Goal: Check status

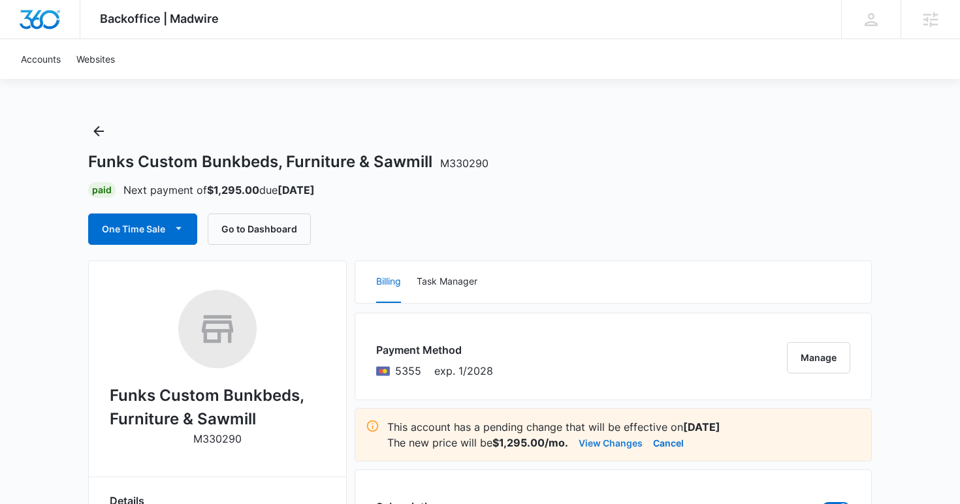
click at [596, 444] on button "View Changes" at bounding box center [611, 443] width 64 height 16
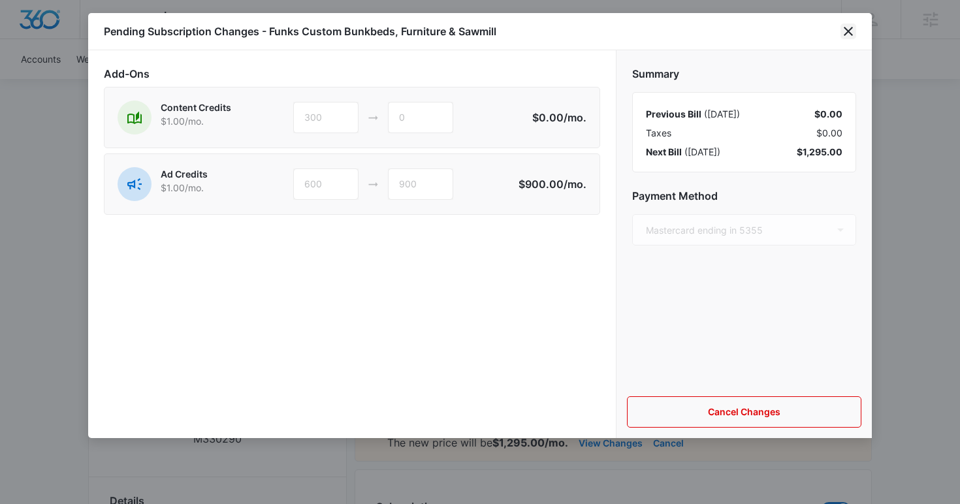
click at [850, 27] on icon "close" at bounding box center [849, 32] width 16 height 16
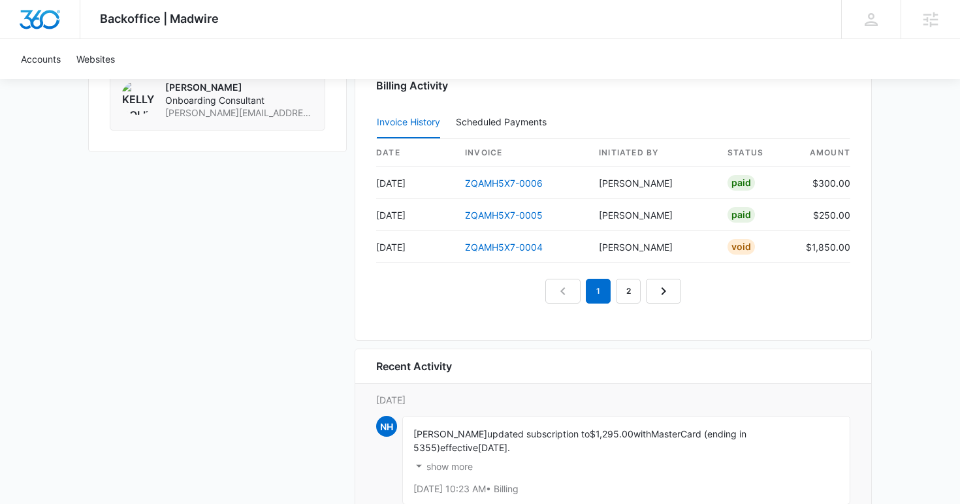
scroll to position [1327, 0]
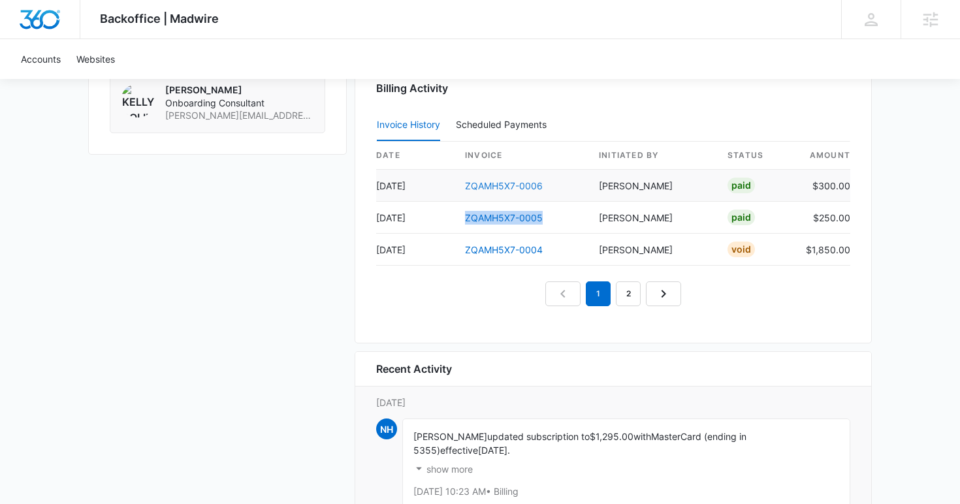
click at [518, 185] on link "ZQAMH5X7-0006" at bounding box center [504, 185] width 78 height 11
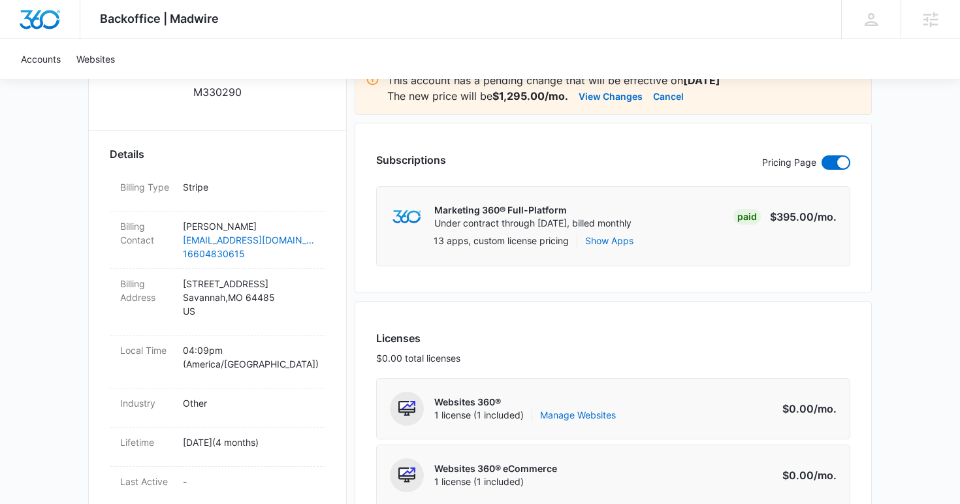
scroll to position [194, 0]
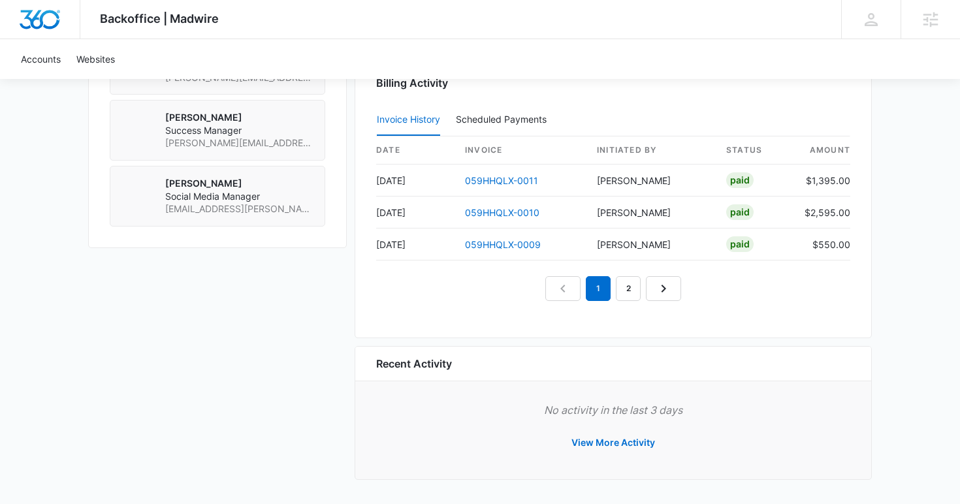
scroll to position [1233, 0]
click at [623, 285] on link "2" at bounding box center [628, 288] width 25 height 25
click at [592, 285] on link "1" at bounding box center [583, 288] width 25 height 25
click at [593, 446] on button "View More Activity" at bounding box center [614, 442] width 110 height 31
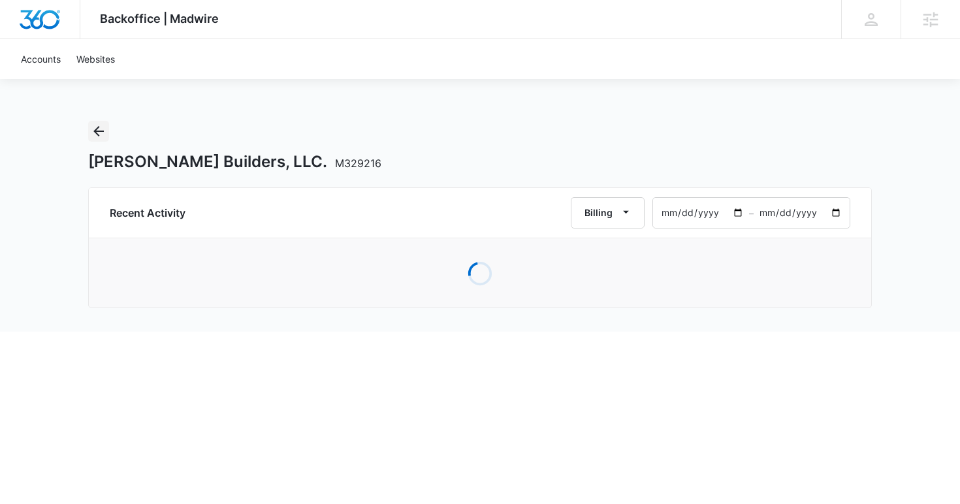
click at [103, 135] on icon "Back" at bounding box center [99, 131] width 16 height 16
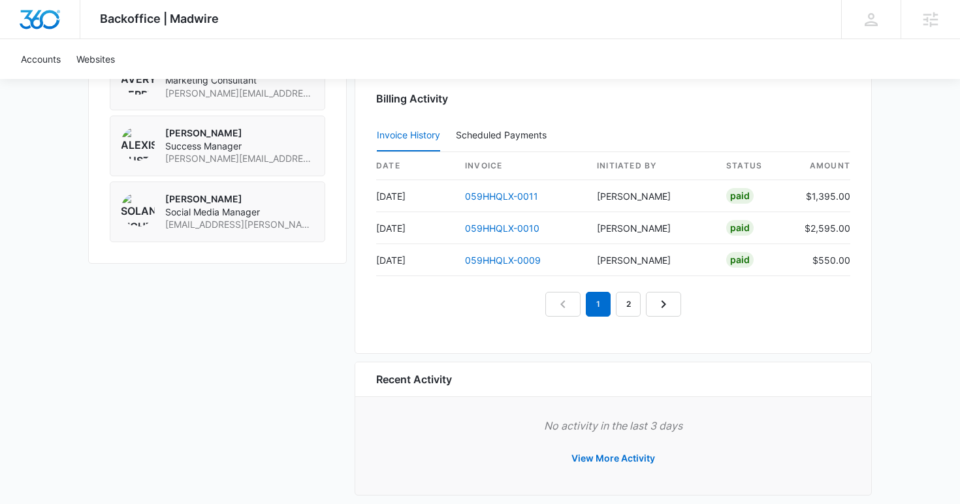
scroll to position [1233, 0]
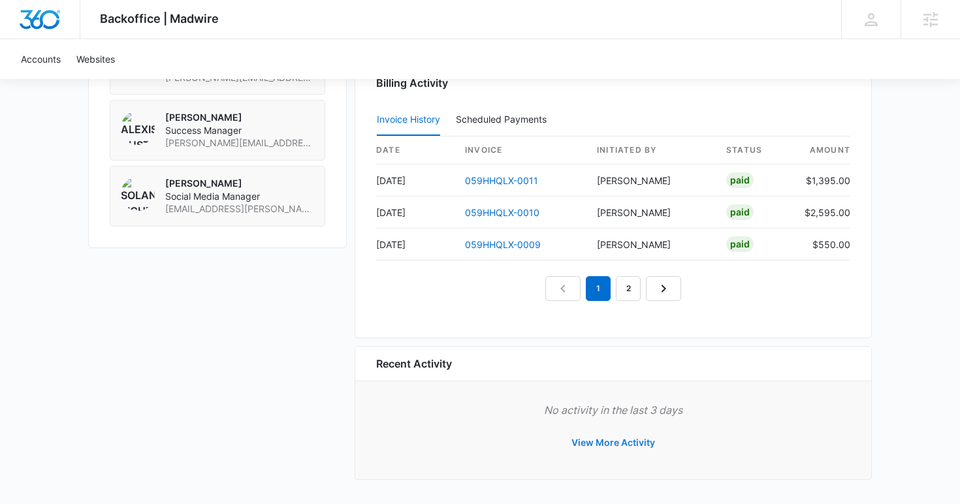
click at [594, 446] on button "View More Activity" at bounding box center [614, 442] width 110 height 31
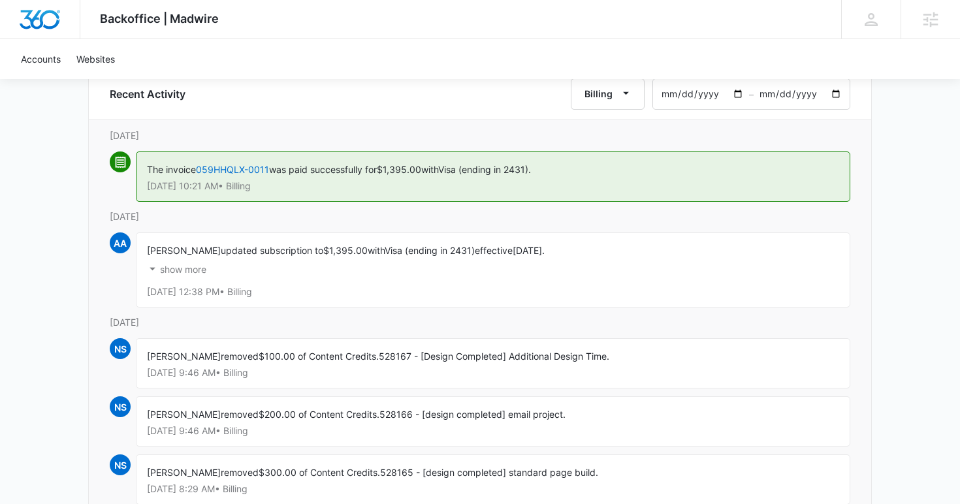
scroll to position [120, 0]
click at [202, 270] on p "show more" at bounding box center [183, 269] width 46 height 9
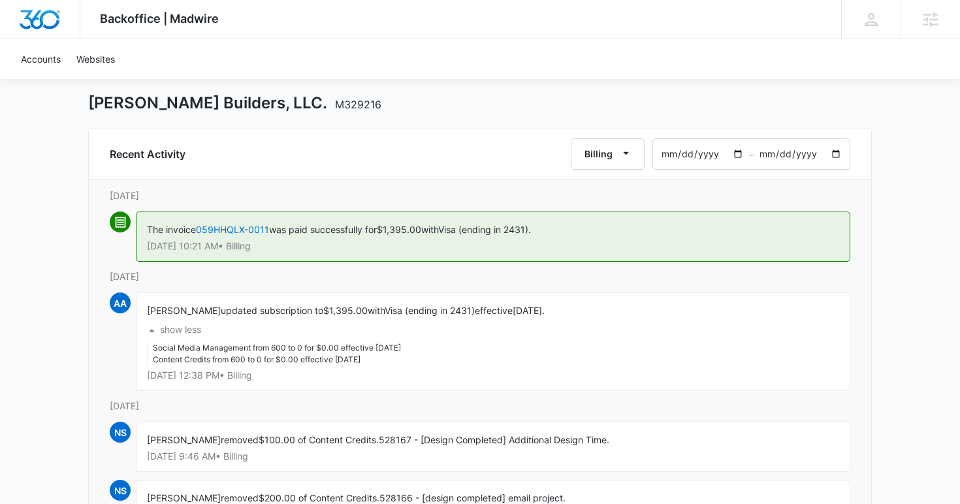
scroll to position [56, 0]
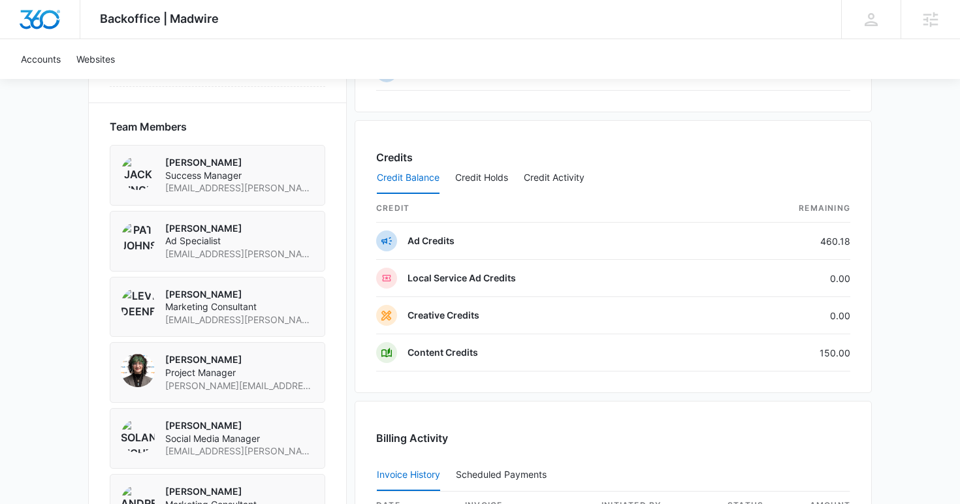
scroll to position [1271, 0]
